Goal: Information Seeking & Learning: Learn about a topic

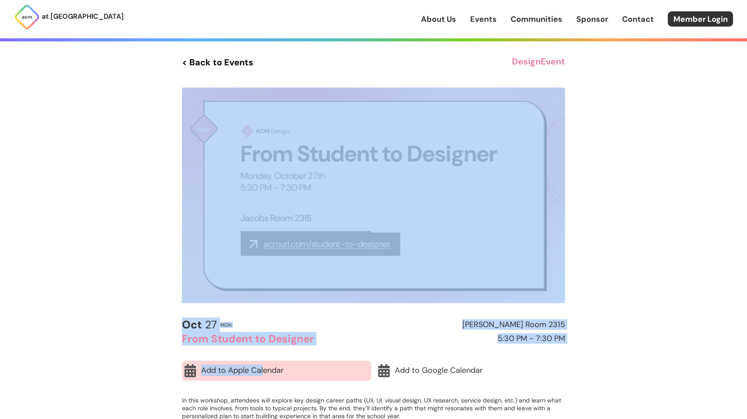
drag, startPoint x: 134, startPoint y: 150, endPoint x: 264, endPoint y: 370, distance: 255.1
click at [264, 370] on div "at UC San Diego About Us Events Communities Sponsor Contact Member Login About …" at bounding box center [373, 370] width 747 height 741
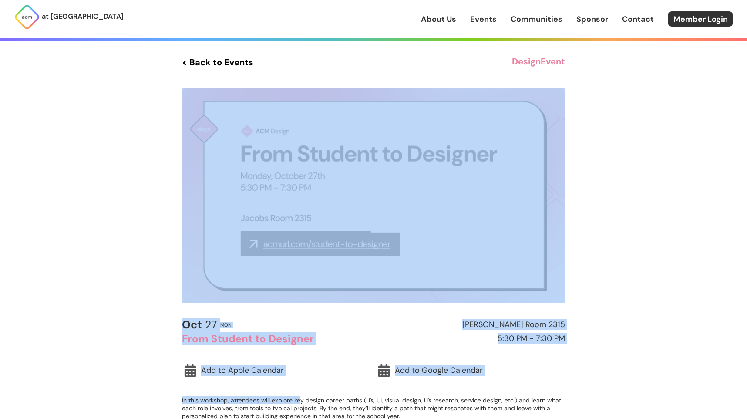
drag, startPoint x: 298, startPoint y: 403, endPoint x: 123, endPoint y: 195, distance: 271.9
click at [123, 196] on div "at UC San Diego About Us Events Communities Sponsor Contact Member Login About …" at bounding box center [373, 370] width 747 height 741
click at [123, 195] on div "at UC San Diego About Us Events Communities Sponsor Contact Member Login About …" at bounding box center [373, 370] width 747 height 741
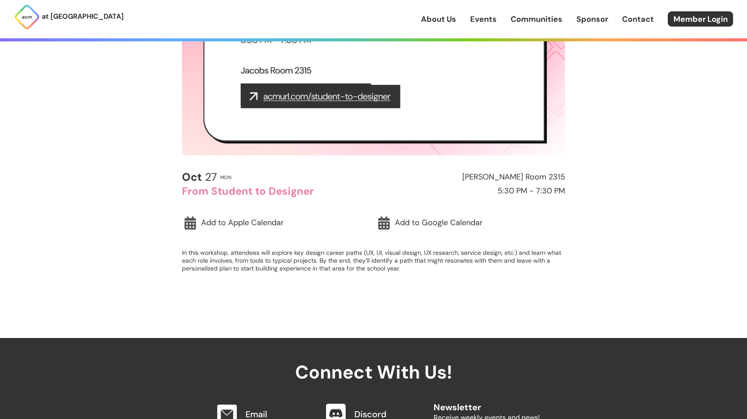
scroll to position [149, 0]
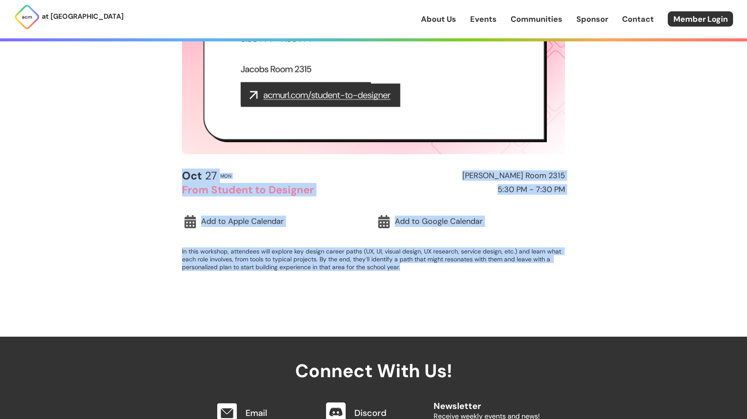
drag, startPoint x: 139, startPoint y: 179, endPoint x: 157, endPoint y: 296, distance: 118.9
click at [157, 297] on div "at UC San Diego About Us Events Communities Sponsor Contact Member Login About …" at bounding box center [373, 221] width 747 height 741
click at [157, 296] on div "at UC San Diego About Us Events Communities Sponsor Contact Member Login About …" at bounding box center [373, 221] width 747 height 741
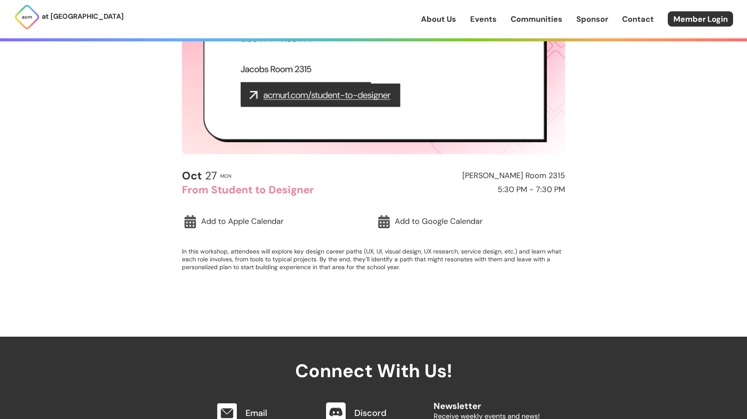
drag, startPoint x: 157, startPoint y: 296, endPoint x: 124, endPoint y: 150, distance: 150.5
click at [124, 150] on div "at UC San Diego About Us Events Communities Sponsor Contact Member Login About …" at bounding box center [373, 221] width 747 height 741
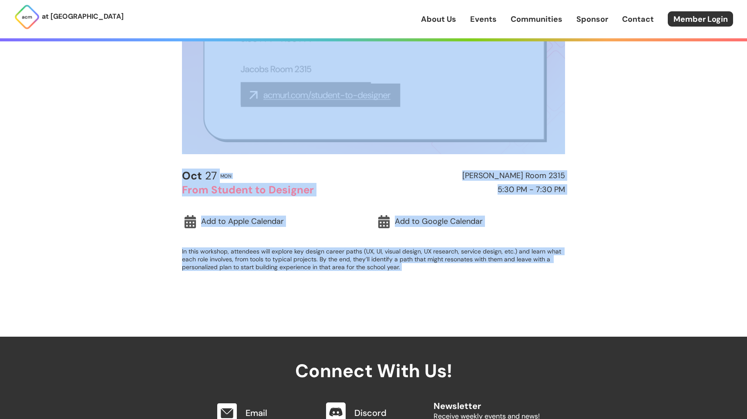
drag, startPoint x: 124, startPoint y: 144, endPoint x: 237, endPoint y: 345, distance: 231.0
click at [237, 345] on div "at UC San Diego About Us Events Communities Sponsor Contact Member Login About …" at bounding box center [373, 221] width 747 height 741
click at [237, 345] on h2 "Connect With Us!" at bounding box center [373, 359] width 333 height 44
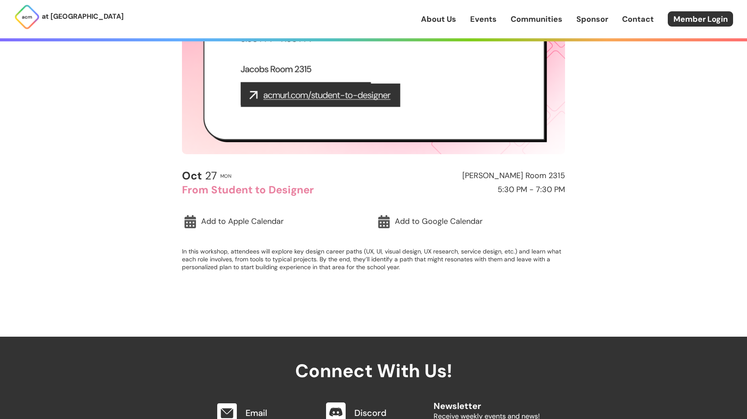
scroll to position [59, 0]
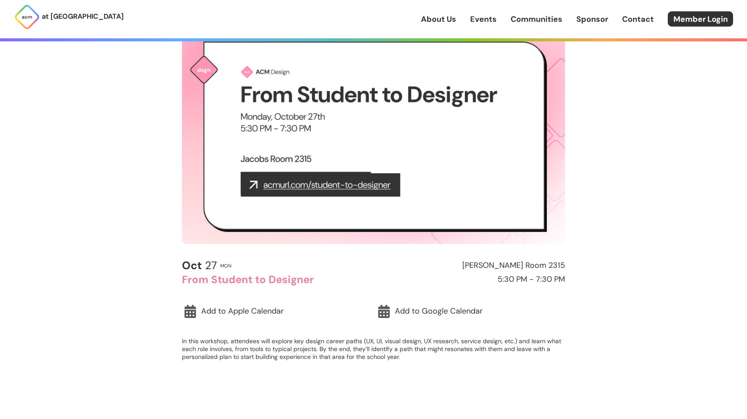
click at [333, 186] on img at bounding box center [373, 136] width 383 height 216
drag, startPoint x: 338, startPoint y: 185, endPoint x: 275, endPoint y: 217, distance: 70.9
click at [315, 183] on img at bounding box center [373, 136] width 383 height 216
click at [311, 185] on img at bounding box center [373, 136] width 383 height 216
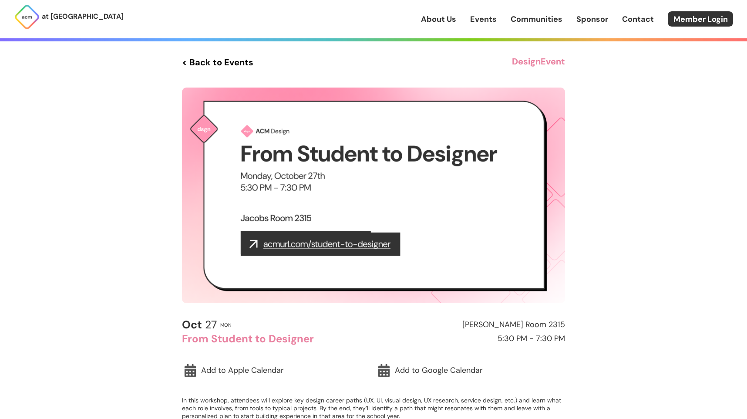
drag, startPoint x: 227, startPoint y: 135, endPoint x: 226, endPoint y: 61, distance: 74.5
click at [225, 59] on link "< Back to Events" at bounding box center [217, 62] width 71 height 16
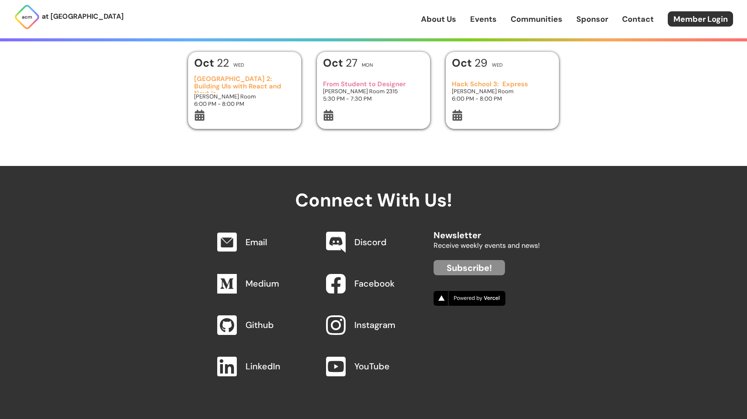
scroll to position [406, 0]
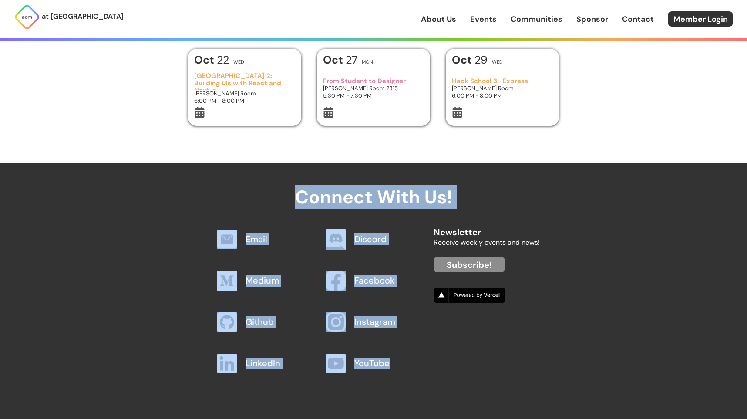
drag, startPoint x: 205, startPoint y: 182, endPoint x: 472, endPoint y: 373, distance: 327.1
click at [473, 373] on div "Connect With Us! Email Discord Medium Facebook Github Instagram LinkedIn YouTub…" at bounding box center [373, 291] width 747 height 256
click at [472, 373] on div "Email Discord Medium Facebook Github Instagram LinkedIn YouTube Newsletter Rece…" at bounding box center [373, 301] width 333 height 165
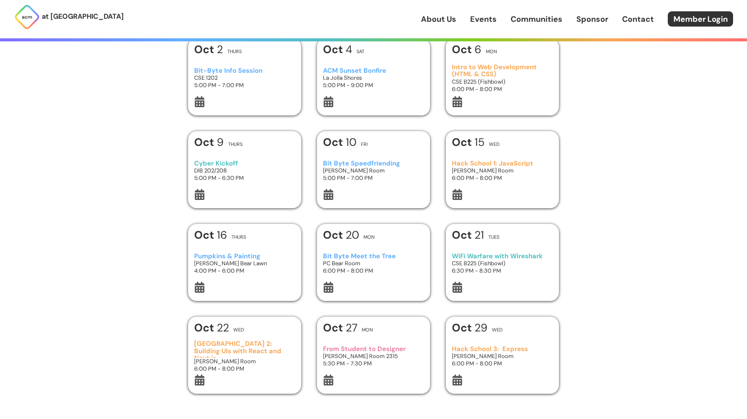
scroll to position [0, 0]
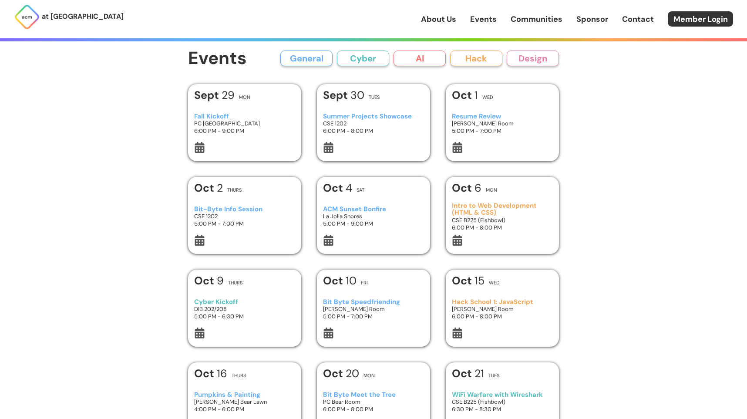
click at [67, 15] on p "at [GEOGRAPHIC_DATA]" at bounding box center [83, 16] width 82 height 11
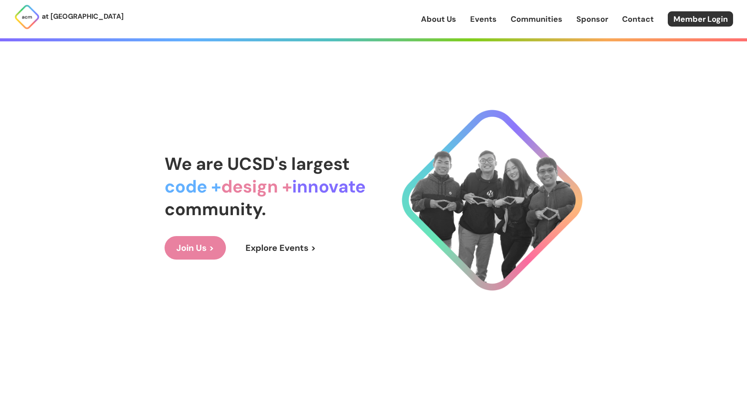
scroll to position [33, 0]
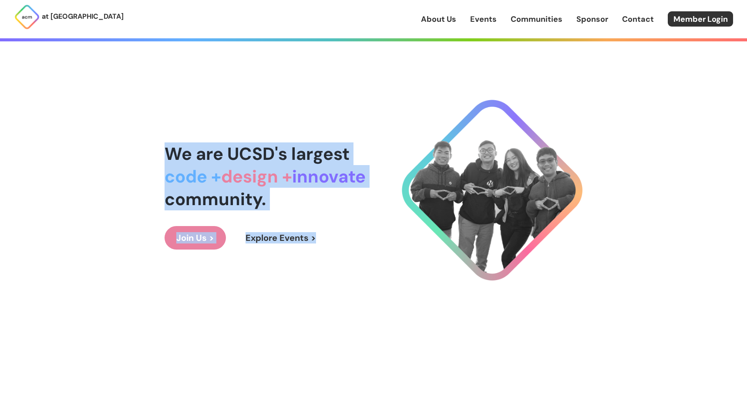
drag, startPoint x: 140, startPoint y: 162, endPoint x: 372, endPoint y: 255, distance: 250.6
click at [372, 255] on div "We are UCSD's largest code + design + innovate community. Join Us > Explore Eve…" at bounding box center [374, 196] width 418 height 384
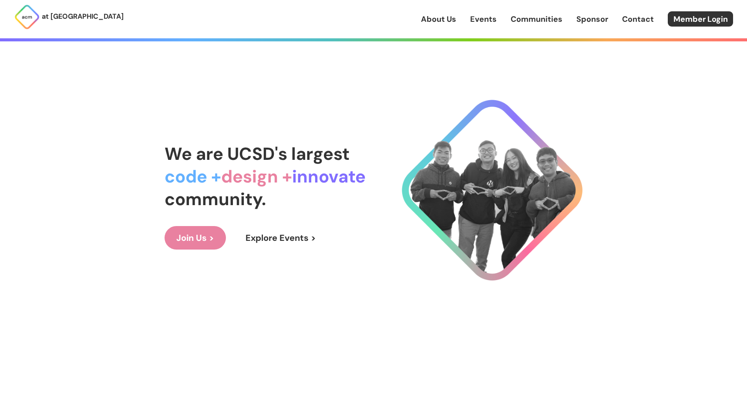
click at [274, 245] on link "Explore Events >" at bounding box center [281, 238] width 94 height 24
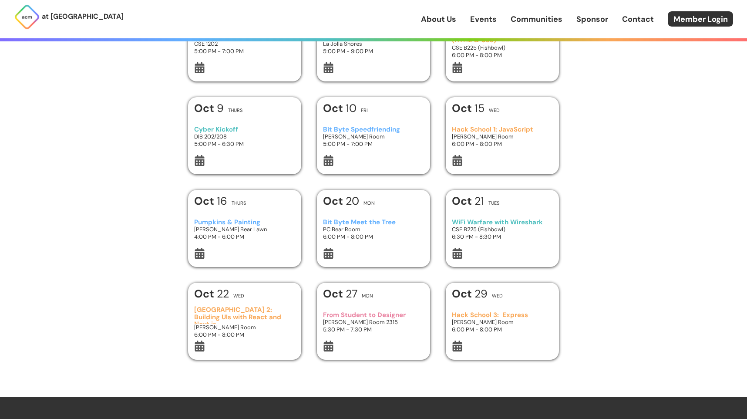
scroll to position [406, 0]
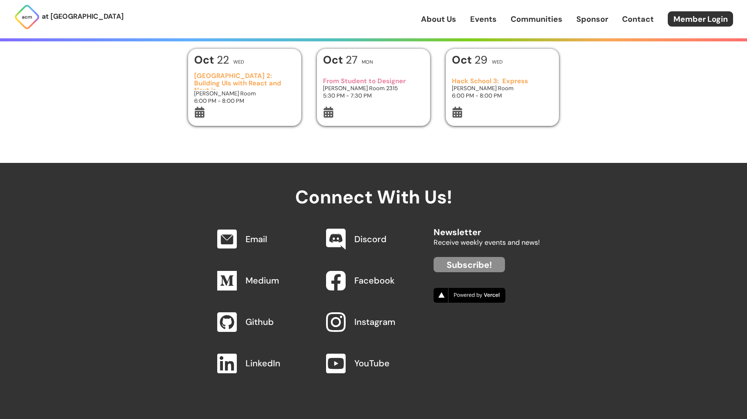
click at [251, 323] on link "Github" at bounding box center [260, 321] width 28 height 11
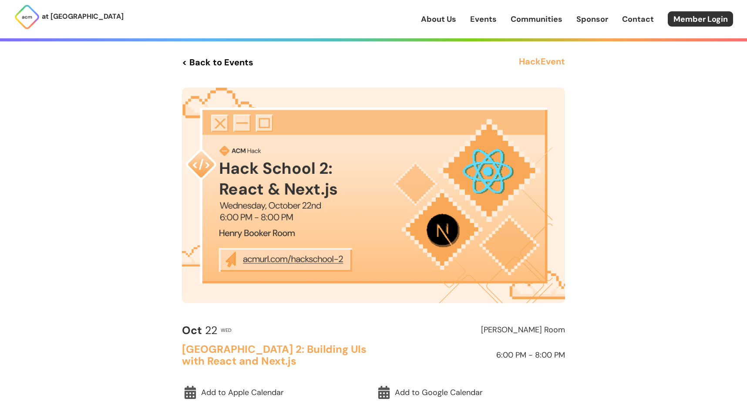
scroll to position [9, 0]
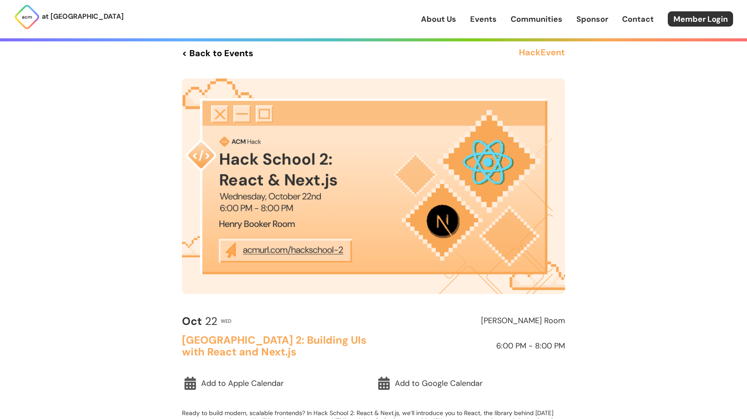
drag, startPoint x: 298, startPoint y: 252, endPoint x: 286, endPoint y: 323, distance: 72.5
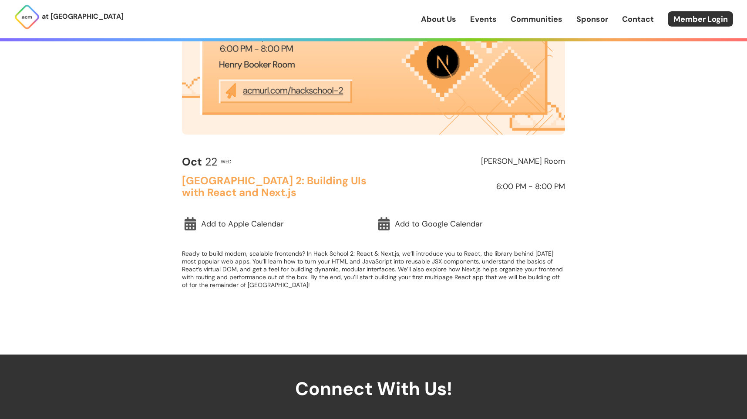
scroll to position [182, 0]
